Goal: Task Accomplishment & Management: Use online tool/utility

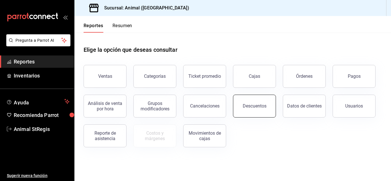
click at [242, 99] on button "Descuentos" at bounding box center [254, 106] width 43 height 23
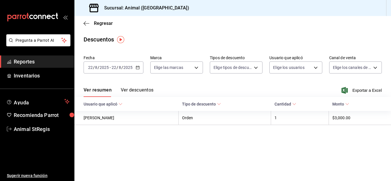
click at [117, 71] on div "[DATE] [DATE] - [DATE] [DATE]" at bounding box center [113, 67] width 60 height 12
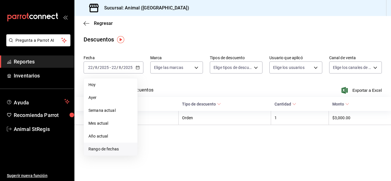
click at [108, 148] on span "Rango de fechas" at bounding box center [110, 149] width 44 height 6
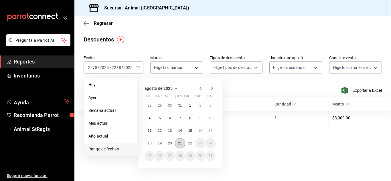
click at [179, 145] on abbr "21" at bounding box center [180, 143] width 4 height 4
click at [187, 143] on button "22" at bounding box center [190, 143] width 10 height 10
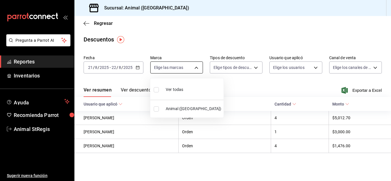
click at [196, 64] on body "Pregunta a Parrot AI Reportes Inventarios Ayuda Recomienda Parrot Animal StRegi…" at bounding box center [195, 90] width 391 height 181
click at [226, 87] on div at bounding box center [195, 90] width 391 height 181
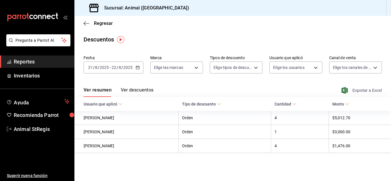
click at [371, 89] on span "Exportar a Excel" at bounding box center [361, 90] width 39 height 7
click at [86, 23] on icon "button" at bounding box center [86, 23] width 6 height 5
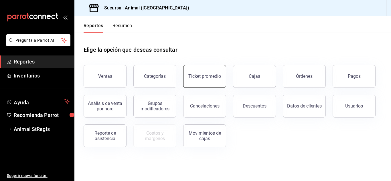
click at [198, 82] on button "Ticket promedio" at bounding box center [204, 76] width 43 height 23
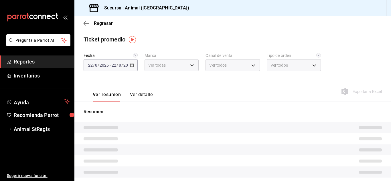
type input "3f39fcdc-c8c4-4fff-883a-47b345d9391c"
type input "PARROT,UBER_EATS,RAPPI,DIDI_FOOD,ONLINE"
type input "3f245141-8cb2-4099-bf0f-bc16ed99609a,be50bec9-a7ef-41cc-9154-7015b9ad380c,EXTER…"
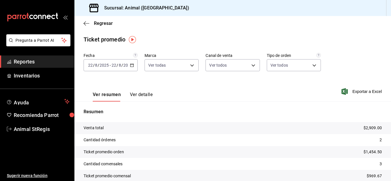
click at [118, 64] on input "8" at bounding box center [119, 65] width 3 height 5
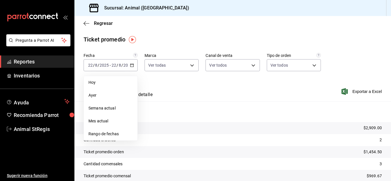
click at [110, 134] on span "Rango de fechas" at bounding box center [110, 134] width 44 height 6
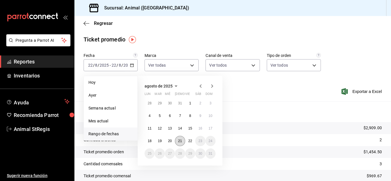
click at [178, 139] on button "21" at bounding box center [180, 141] width 10 height 10
click at [188, 142] on abbr "22" at bounding box center [190, 141] width 4 height 4
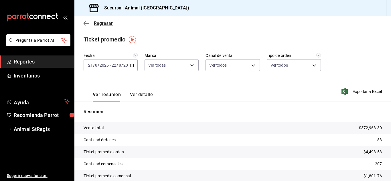
click at [85, 24] on icon "button" at bounding box center [86, 23] width 6 height 5
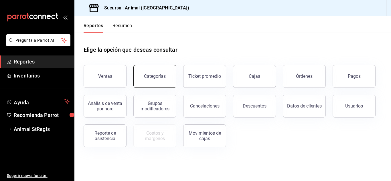
click at [167, 71] on button "Categorías" at bounding box center [154, 76] width 43 height 23
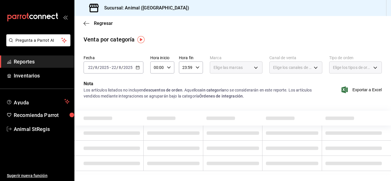
click at [123, 73] on div "[DATE] [DATE] - [DATE] [DATE]" at bounding box center [113, 67] width 60 height 12
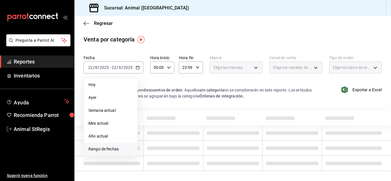
click at [109, 149] on span "Rango de fechas" at bounding box center [110, 149] width 44 height 6
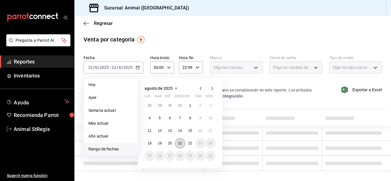
click at [181, 147] on button "21" at bounding box center [180, 143] width 10 height 10
click at [186, 145] on button "22" at bounding box center [190, 143] width 10 height 10
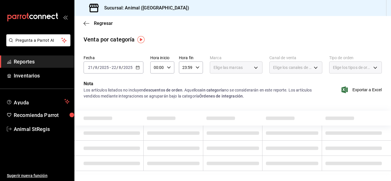
click at [169, 66] on icon "button" at bounding box center [169, 67] width 4 height 4
click at [155, 101] on button "05" at bounding box center [155, 104] width 9 height 11
type input "05:00"
click at [155, 101] on button "05" at bounding box center [155, 104] width 9 height 11
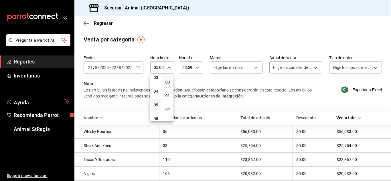
click at [191, 103] on div at bounding box center [195, 90] width 391 height 181
click at [197, 66] on icon "button" at bounding box center [197, 67] width 4 height 4
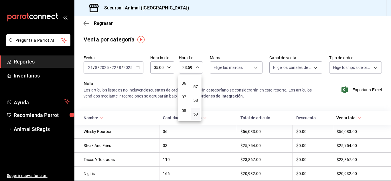
scroll to position [68, 0]
click at [185, 81] on span "05" at bounding box center [183, 83] width 3 height 5
type input "05:59"
click at [243, 98] on div at bounding box center [195, 90] width 391 height 181
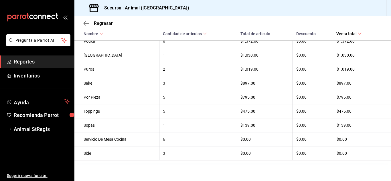
scroll to position [518, 0]
click at [100, 20] on div "Regresar" at bounding box center [232, 23] width 316 height 15
click at [100, 24] on span "Regresar" at bounding box center [103, 23] width 19 height 5
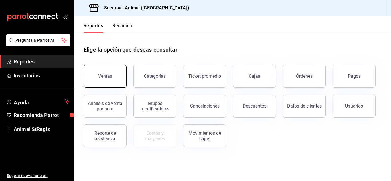
click at [104, 74] on div "Ventas" at bounding box center [105, 75] width 14 height 5
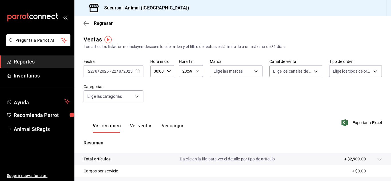
click at [111, 72] on input "22" at bounding box center [113, 71] width 5 height 5
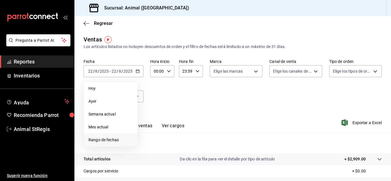
click at [109, 137] on span "Rango de fechas" at bounding box center [110, 140] width 44 height 6
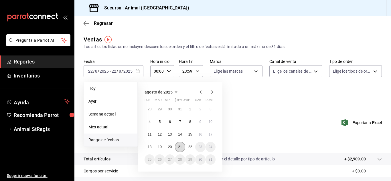
click at [184, 145] on button "21" at bounding box center [180, 147] width 10 height 10
click at [190, 146] on abbr "22" at bounding box center [190, 147] width 4 height 4
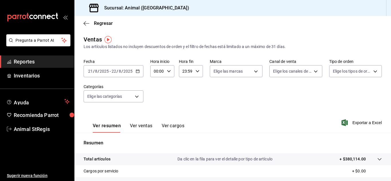
click at [168, 73] on div "00:00 Hora inicio" at bounding box center [162, 71] width 24 height 12
click at [157, 99] on span "05" at bounding box center [155, 100] width 3 height 5
type input "05:00"
click at [210, 85] on div at bounding box center [195, 90] width 391 height 181
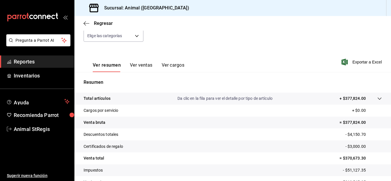
scroll to position [93, 0]
